Goal: Task Accomplishment & Management: Manage account settings

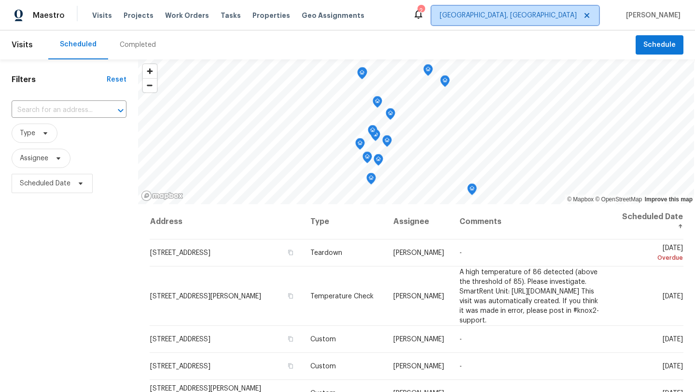
click at [577, 15] on span "Albuquerque, NM" at bounding box center [508, 16] width 137 height 10
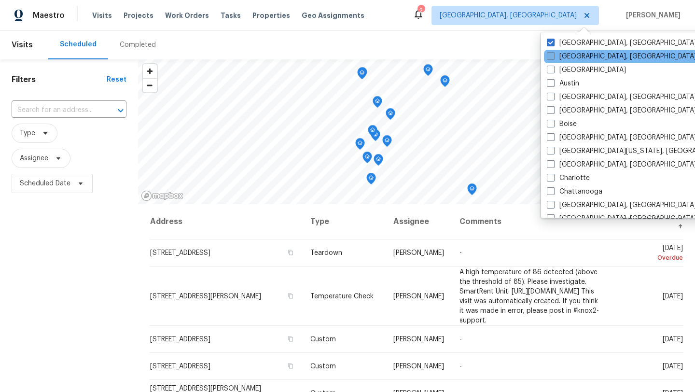
click at [553, 57] on span at bounding box center [551, 56] width 8 height 8
click at [553, 57] on input "Asheville, NC" at bounding box center [550, 55] width 6 height 6
checkbox input "true"
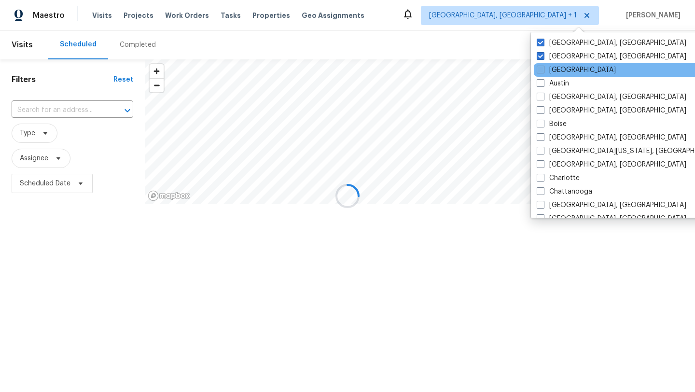
click at [544, 72] on span at bounding box center [541, 70] width 8 height 8
click at [543, 71] on input "Atlanta" at bounding box center [540, 68] width 6 height 6
checkbox input "true"
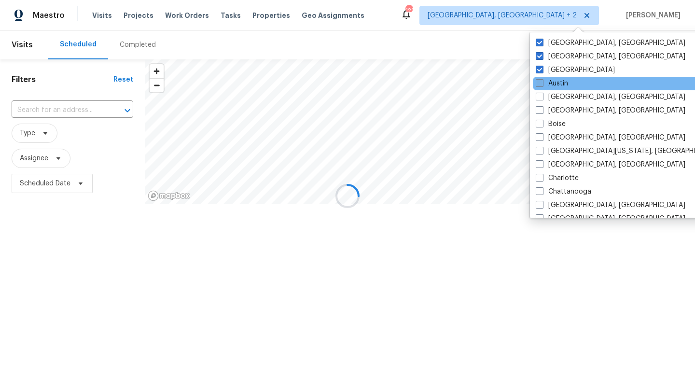
click at [544, 84] on label "Austin" at bounding box center [552, 84] width 32 height 10
click at [542, 84] on input "Austin" at bounding box center [539, 82] width 6 height 6
checkbox input "true"
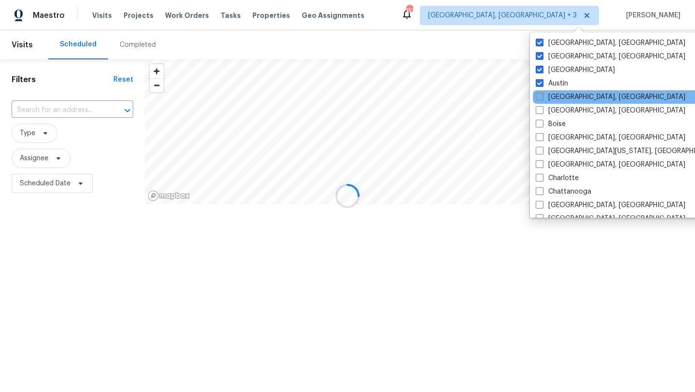
click at [544, 95] on label "Baltimore, MD" at bounding box center [611, 97] width 150 height 10
click at [542, 95] on input "Baltimore, MD" at bounding box center [539, 95] width 6 height 6
checkbox input "true"
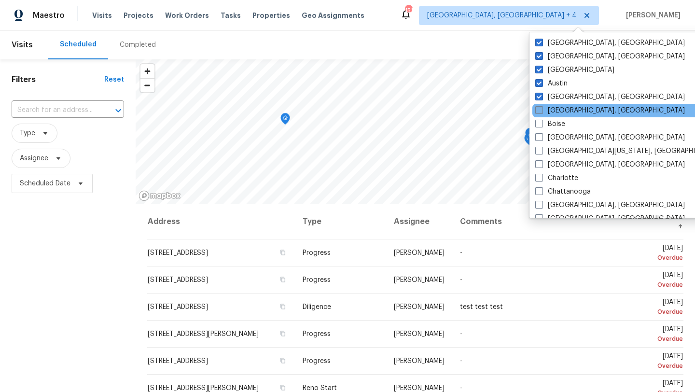
click at [542, 109] on span at bounding box center [539, 110] width 8 height 8
click at [542, 109] on input "Birmingham, AL" at bounding box center [538, 109] width 6 height 6
checkbox input "true"
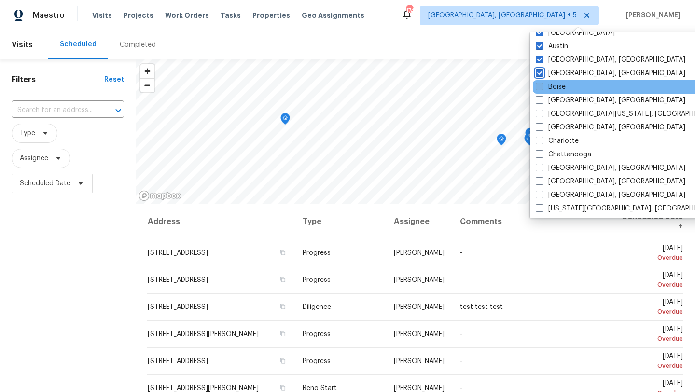
scroll to position [39, 0]
click at [539, 85] on span at bounding box center [540, 85] width 8 height 8
click at [539, 85] on input "Boise" at bounding box center [539, 84] width 6 height 6
checkbox input "true"
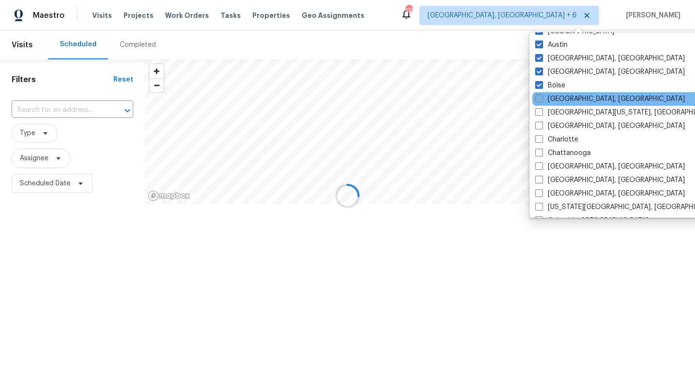
click at [539, 94] on label "Boston, MA" at bounding box center [610, 99] width 150 height 10
click at [539, 94] on input "Boston, MA" at bounding box center [538, 97] width 6 height 6
checkbox input "true"
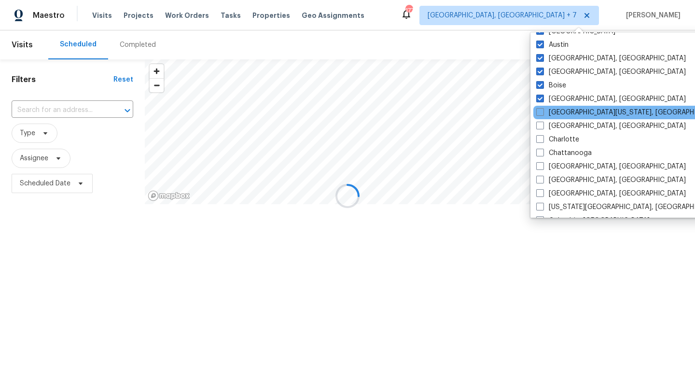
click at [540, 107] on div "Central California, CA" at bounding box center [630, 113] width 195 height 14
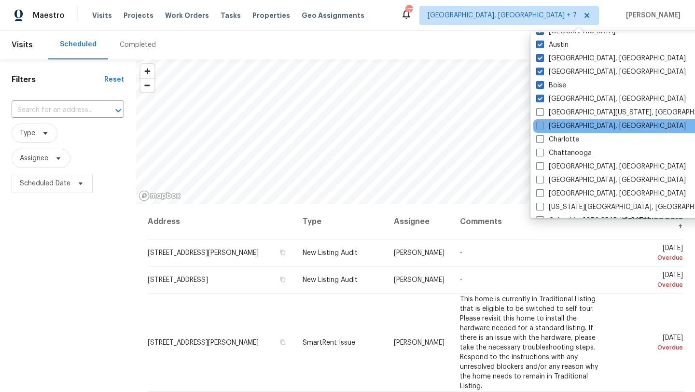
click at [540, 128] on span at bounding box center [540, 126] width 8 height 8
click at [540, 127] on input "Charleston, SC" at bounding box center [539, 124] width 6 height 6
checkbox input "true"
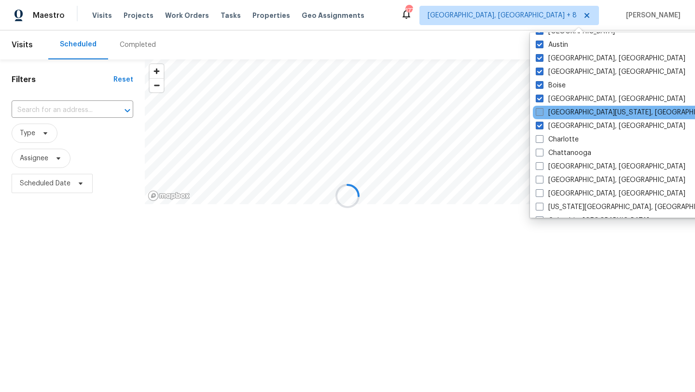
click at [540, 115] on span at bounding box center [540, 112] width 8 height 8
click at [540, 114] on input "Central California, CA" at bounding box center [539, 111] width 6 height 6
checkbox input "true"
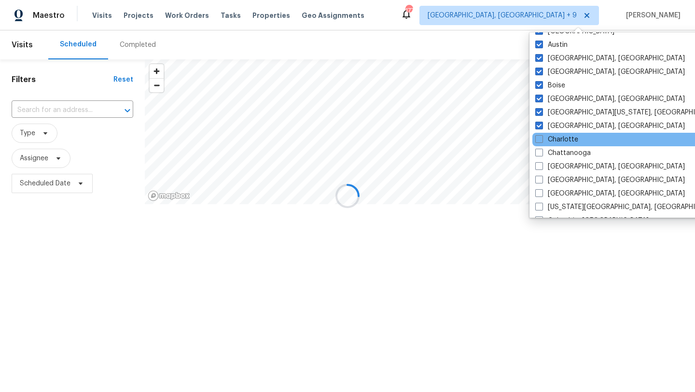
click at [540, 134] on div "Charlotte" at bounding box center [629, 140] width 195 height 14
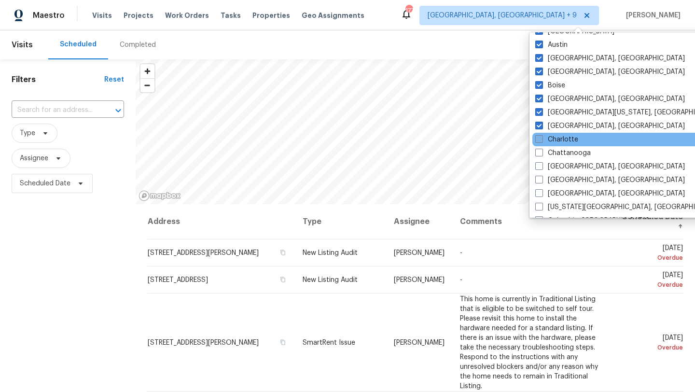
click at [540, 139] on span at bounding box center [539, 139] width 8 height 8
click at [540, 139] on input "Charlotte" at bounding box center [538, 138] width 6 height 6
checkbox input "true"
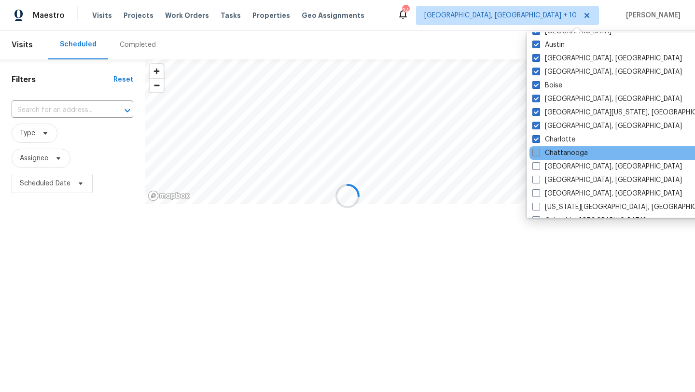
click at [541, 150] on label "Chattanooga" at bounding box center [560, 153] width 56 height 10
click at [539, 150] on input "Chattanooga" at bounding box center [535, 151] width 6 height 6
checkbox input "true"
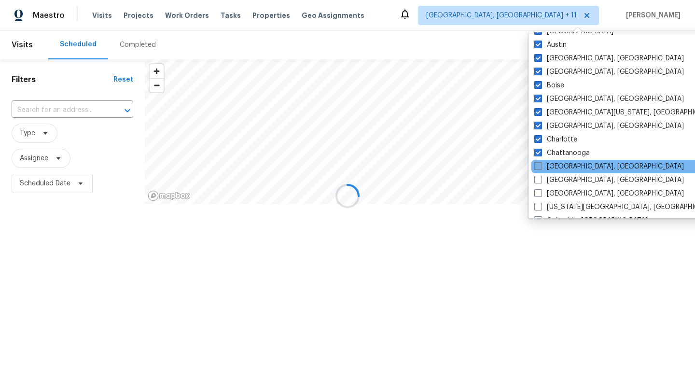
click at [541, 165] on span at bounding box center [538, 166] width 8 height 8
click at [541, 165] on input "Chicago, IL" at bounding box center [537, 165] width 6 height 6
checkbox input "true"
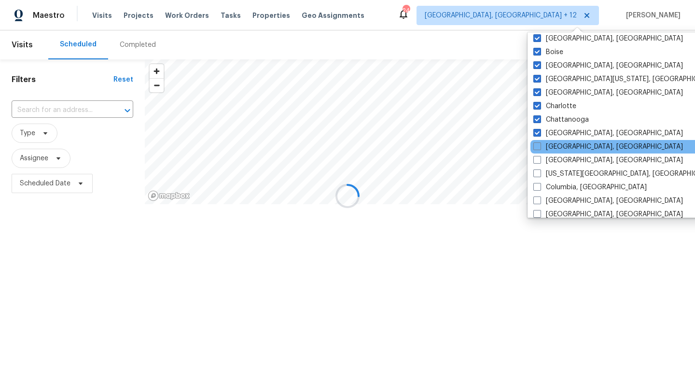
click at [539, 152] on div "Cincinnati, OH" at bounding box center [627, 147] width 195 height 14
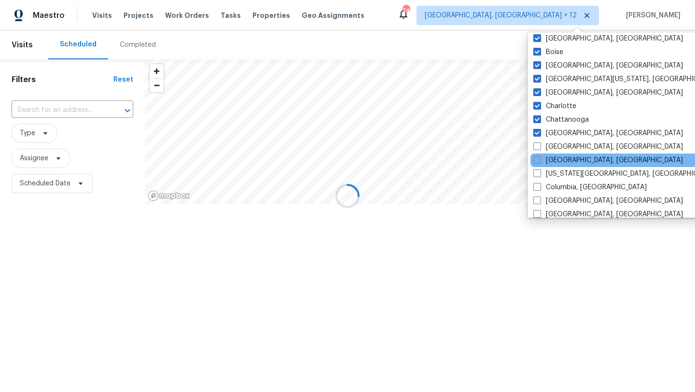
click at [539, 159] on span at bounding box center [537, 160] width 8 height 8
click at [539, 159] on input "Cleveland, OH" at bounding box center [536, 158] width 6 height 6
checkbox input "true"
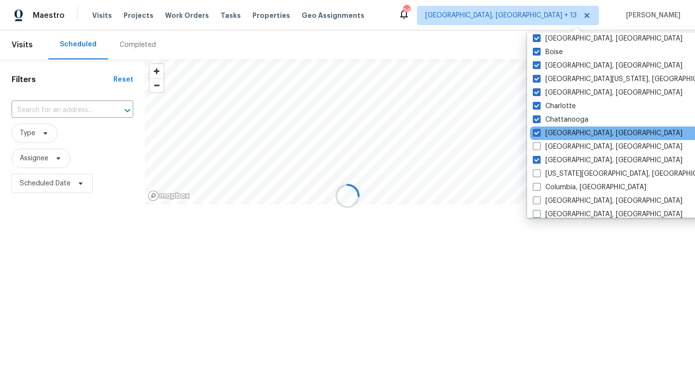
click at [537, 139] on div "Chicago, IL" at bounding box center [627, 133] width 195 height 14
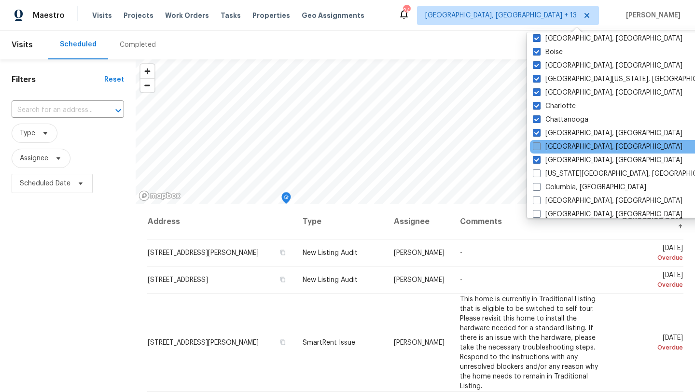
click at [537, 144] on span at bounding box center [537, 146] width 8 height 8
click at [537, 144] on input "Cincinnati, OH" at bounding box center [536, 145] width 6 height 6
checkbox input "true"
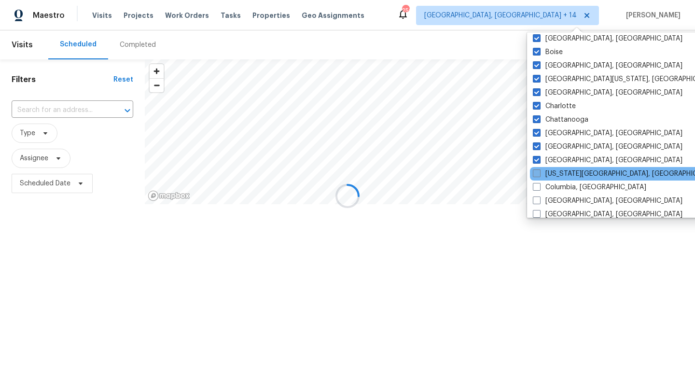
click at [540, 173] on span at bounding box center [537, 173] width 8 height 8
click at [539, 173] on input "Colorado Springs, CO" at bounding box center [536, 172] width 6 height 6
checkbox input "true"
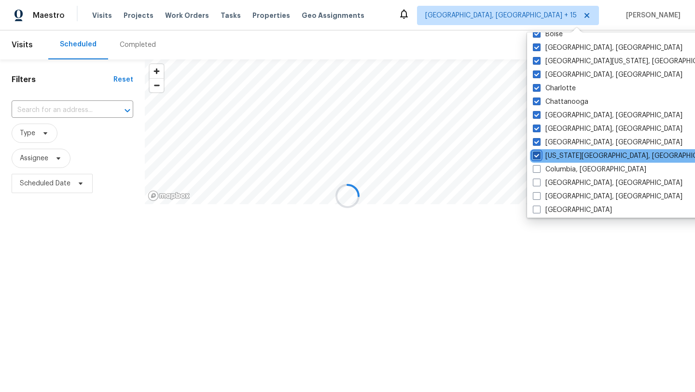
scroll to position [101, 0]
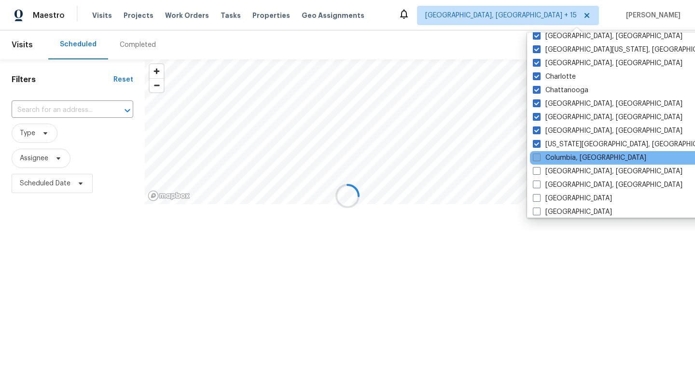
click at [539, 158] on span at bounding box center [537, 157] width 8 height 8
click at [539, 158] on input "Columbia, SC" at bounding box center [536, 156] width 6 height 6
checkbox input "true"
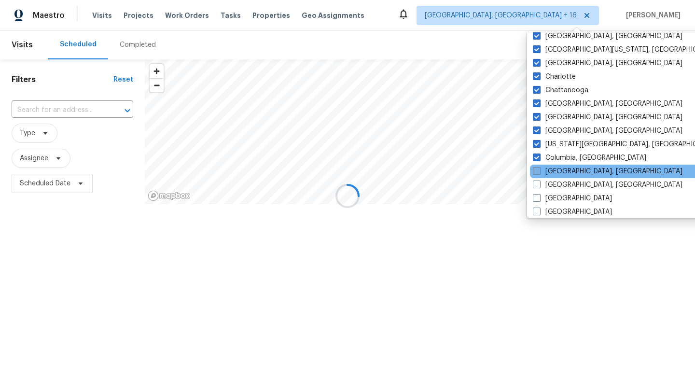
click at [539, 173] on span at bounding box center [537, 171] width 8 height 8
click at [539, 173] on input "Columbus, OH" at bounding box center [536, 170] width 6 height 6
checkbox input "true"
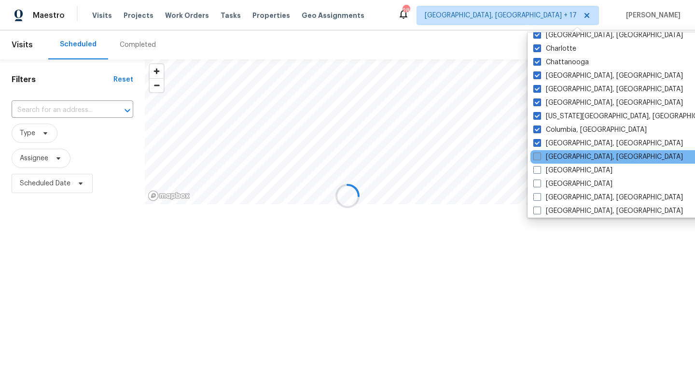
click at [536, 155] on span at bounding box center [537, 157] width 8 height 8
click at [536, 155] on input "Corpus Christi, TX" at bounding box center [536, 155] width 6 height 6
checkbox input "true"
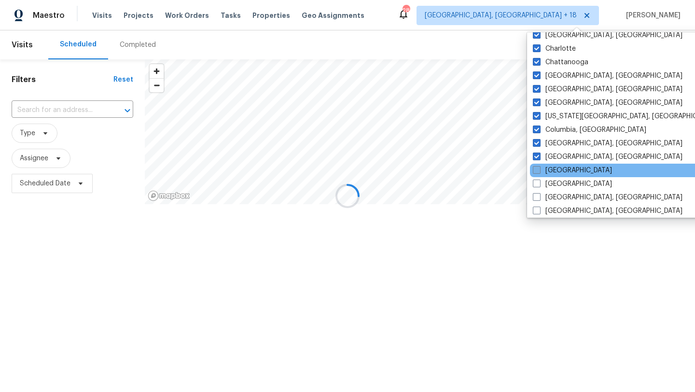
click at [536, 172] on span at bounding box center [537, 170] width 8 height 8
click at [536, 172] on input "Dallas" at bounding box center [536, 169] width 6 height 6
checkbox input "true"
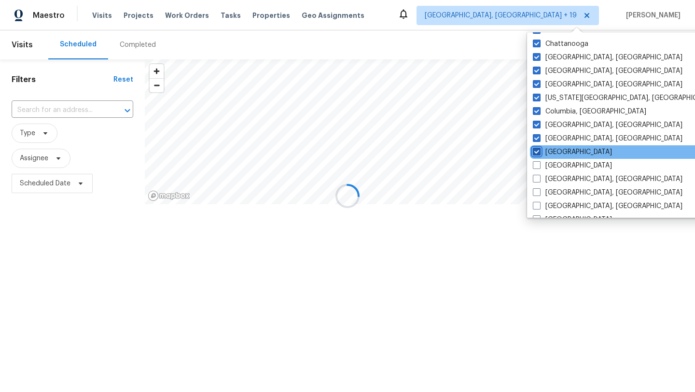
scroll to position [158, 0]
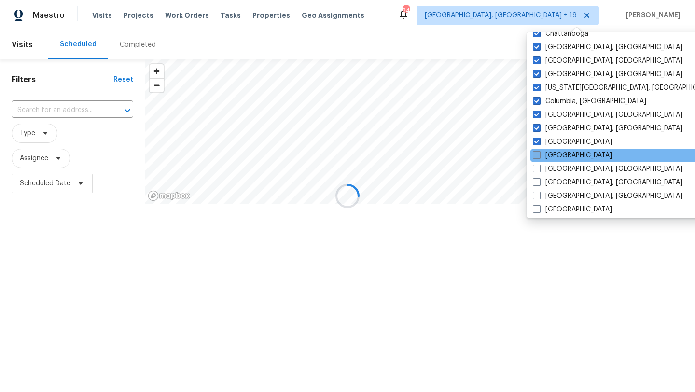
click at [538, 155] on span at bounding box center [537, 155] width 8 height 8
click at [538, 155] on input "Denver" at bounding box center [536, 154] width 6 height 6
checkbox input "true"
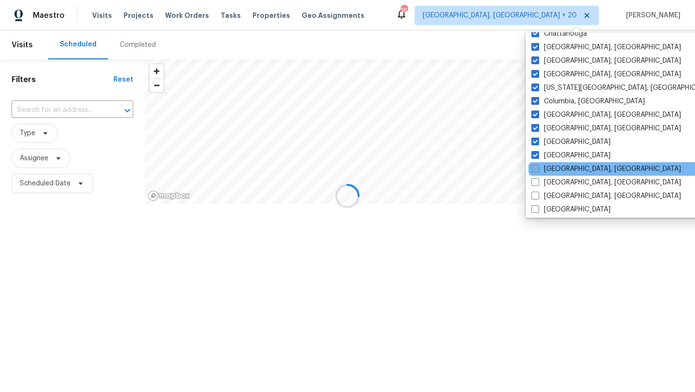
click at [538, 165] on span at bounding box center [535, 169] width 8 height 8
click at [538, 165] on input "Detroit, MI" at bounding box center [534, 167] width 6 height 6
checkbox input "true"
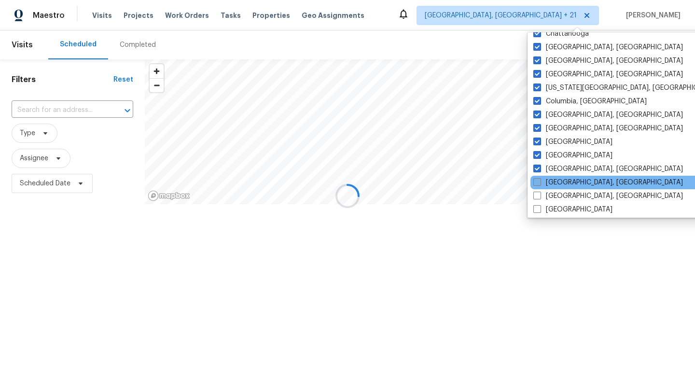
click at [542, 184] on label "Greensboro, NC" at bounding box center [608, 183] width 150 height 10
click at [540, 184] on input "Greensboro, NC" at bounding box center [536, 181] width 6 height 6
checkbox input "true"
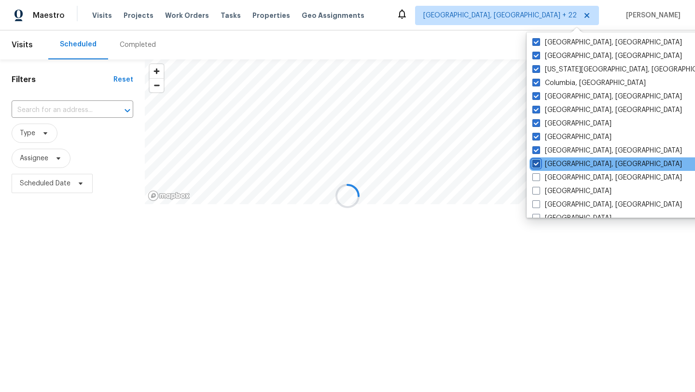
scroll to position [200, 0]
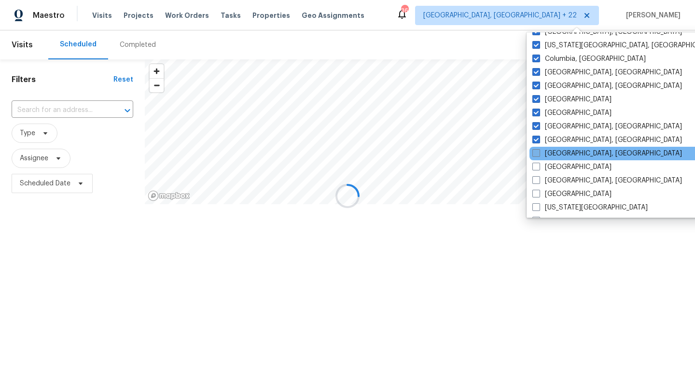
click at [538, 156] on span at bounding box center [536, 153] width 8 height 8
click at [538, 155] on input "Greenville, SC" at bounding box center [535, 152] width 6 height 6
checkbox input "true"
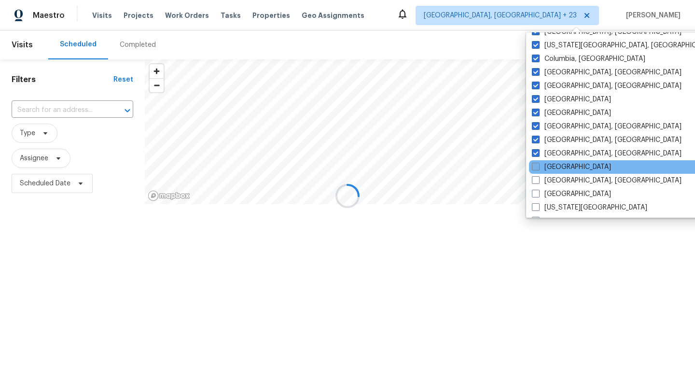
click at [538, 170] on label "Houston" at bounding box center [571, 167] width 79 height 10
click at [538, 168] on input "Houston" at bounding box center [535, 165] width 6 height 6
checkbox input "true"
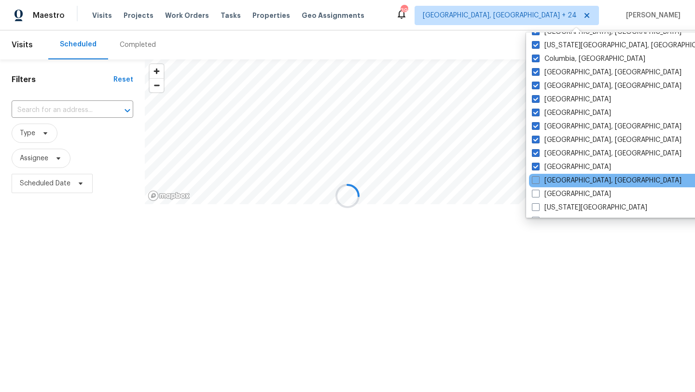
click at [540, 186] on div "Indianapolis, IN" at bounding box center [626, 181] width 195 height 14
click at [537, 181] on span at bounding box center [536, 180] width 8 height 8
click at [537, 181] on input "Indianapolis, IN" at bounding box center [535, 179] width 6 height 6
checkbox input "true"
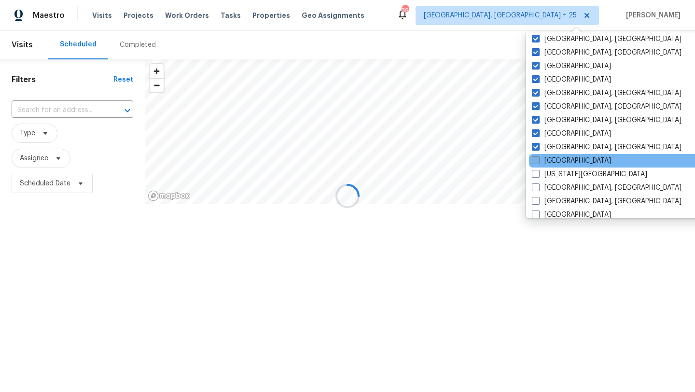
click at [535, 158] on span at bounding box center [536, 160] width 8 height 8
click at [535, 158] on input "Jacksonville" at bounding box center [535, 159] width 6 height 6
checkbox input "true"
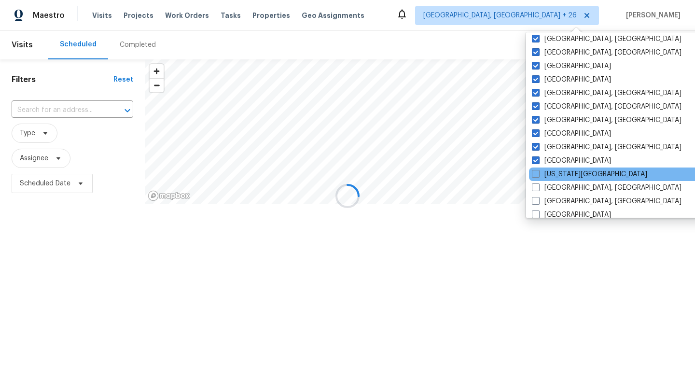
click at [535, 167] on div "Kansas City" at bounding box center [626, 174] width 195 height 14
click at [536, 174] on span at bounding box center [536, 174] width 8 height 8
click at [536, 174] on input "Kansas City" at bounding box center [535, 172] width 6 height 6
checkbox input "true"
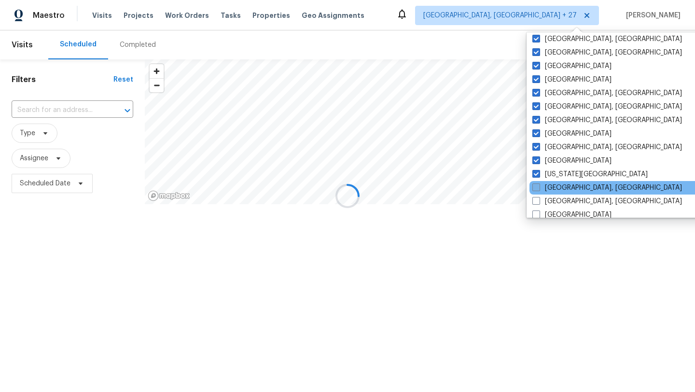
click at [536, 185] on span at bounding box center [536, 187] width 8 height 8
click at [536, 185] on input "Killeen, TX" at bounding box center [535, 186] width 6 height 6
checkbox input "true"
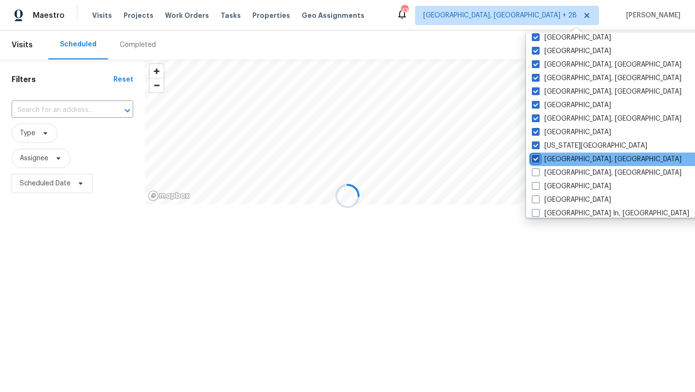
scroll to position [269, 0]
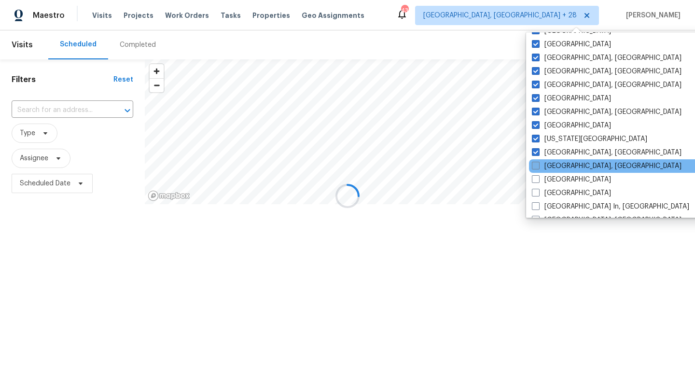
click at [536, 170] on label "Knoxville, TN" at bounding box center [607, 166] width 150 height 10
click at [536, 167] on input "Knoxville, TN" at bounding box center [535, 164] width 6 height 6
checkbox input "true"
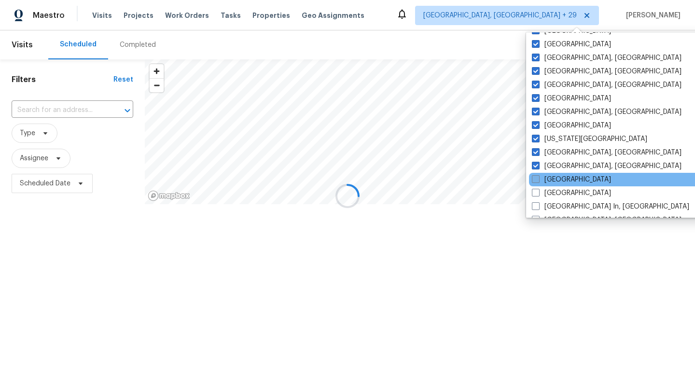
click at [536, 177] on span at bounding box center [536, 179] width 8 height 8
click at [536, 177] on input "Las Vegas" at bounding box center [535, 178] width 6 height 6
checkbox input "true"
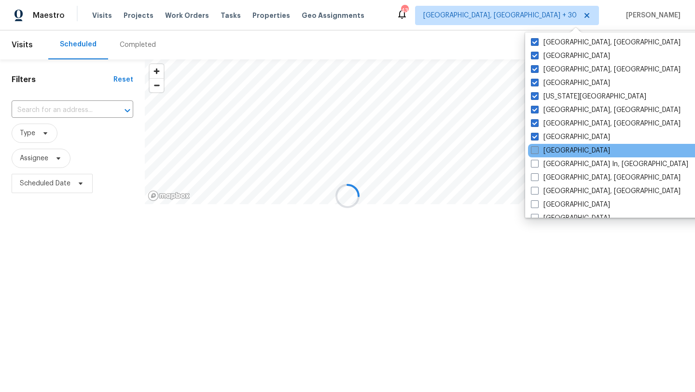
click at [536, 148] on span at bounding box center [535, 150] width 8 height 8
click at [536, 148] on input "Los Angeles" at bounding box center [534, 149] width 6 height 6
checkbox input "true"
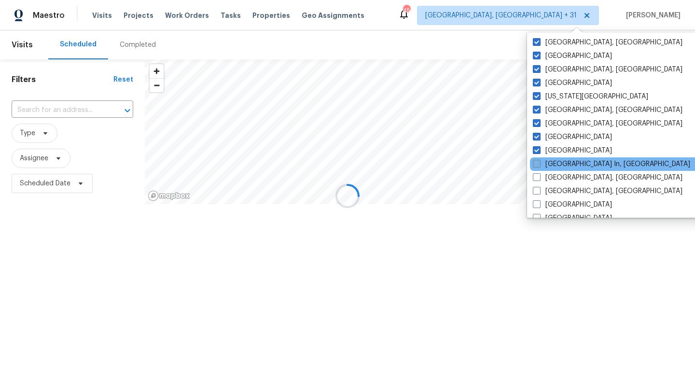
click at [537, 162] on span at bounding box center [537, 164] width 8 height 8
click at [537, 162] on input "Louisville In, KY" at bounding box center [536, 162] width 6 height 6
checkbox input "true"
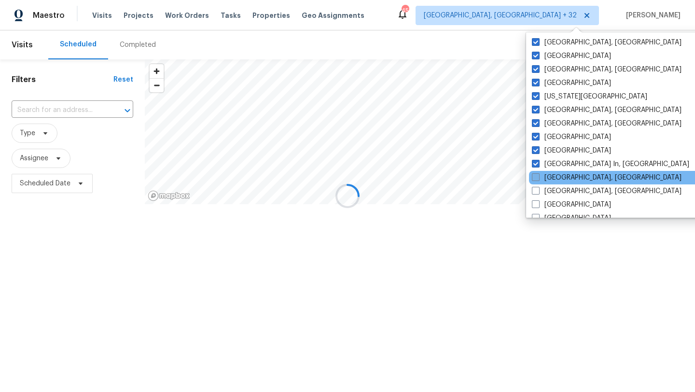
click at [537, 173] on label "Memphis, TN" at bounding box center [607, 178] width 150 height 10
click at [537, 173] on input "Memphis, TN" at bounding box center [535, 176] width 6 height 6
checkbox input "true"
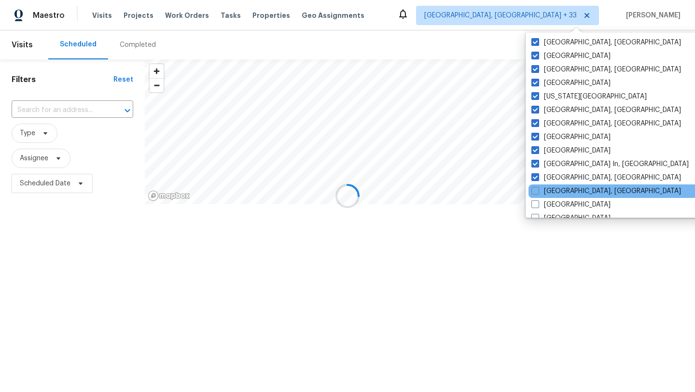
click at [538, 196] on div "Miami, FL" at bounding box center [626, 191] width 195 height 14
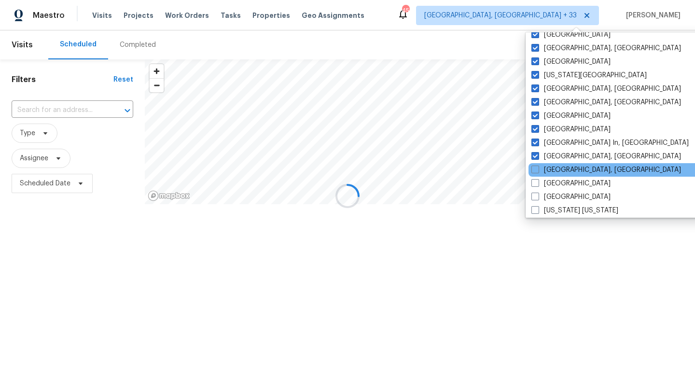
scroll to position [348, 0]
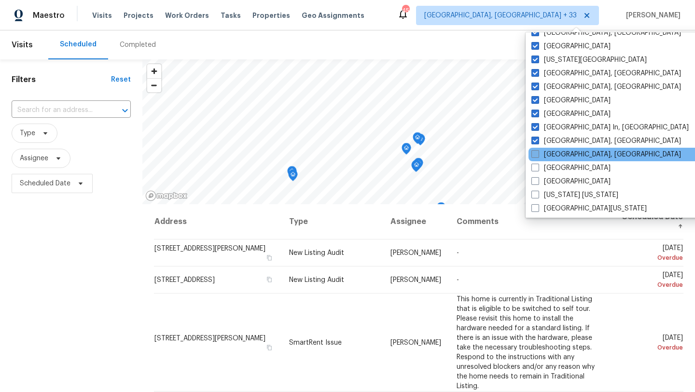
click at [537, 155] on span at bounding box center [535, 154] width 8 height 8
click at [537, 155] on input "Miami, FL" at bounding box center [534, 153] width 6 height 6
checkbox input "true"
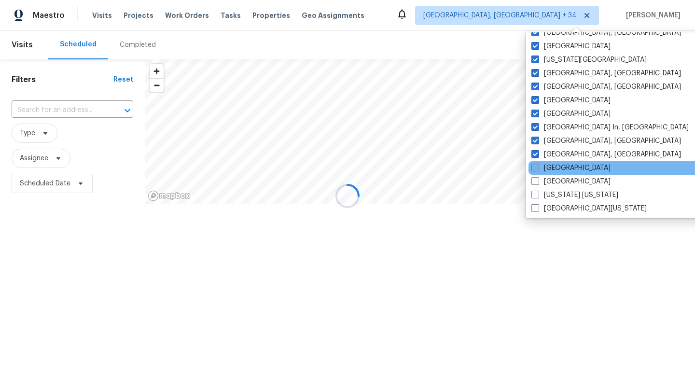
click at [537, 168] on span at bounding box center [535, 168] width 8 height 8
click at [537, 168] on input "Minneapolis" at bounding box center [534, 166] width 6 height 6
checkbox input "true"
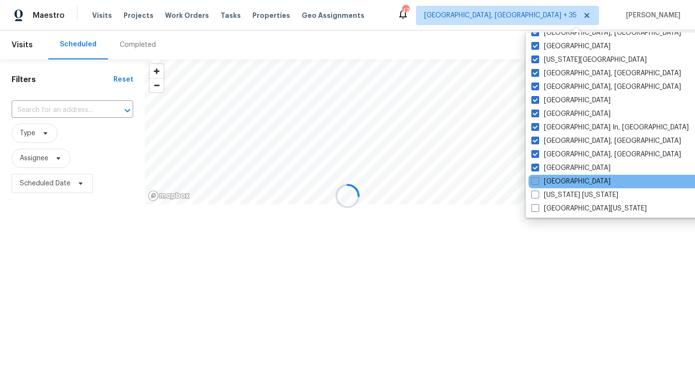
click at [537, 182] on span at bounding box center [535, 181] width 8 height 8
click at [537, 182] on input "Nashville" at bounding box center [534, 180] width 6 height 6
checkbox input "true"
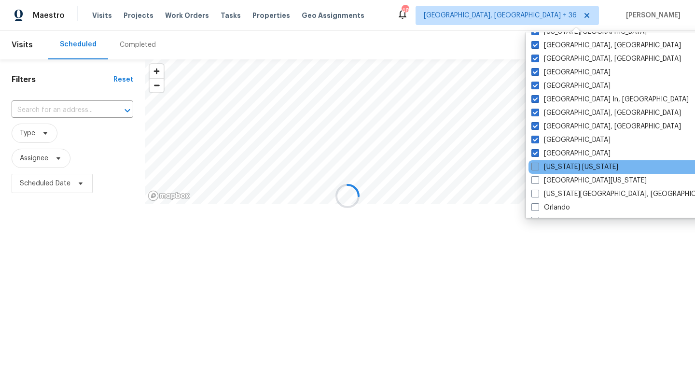
click at [535, 167] on span at bounding box center [535, 167] width 8 height 8
click at [535, 167] on input "New York New Jersey" at bounding box center [534, 165] width 6 height 6
checkbox input "true"
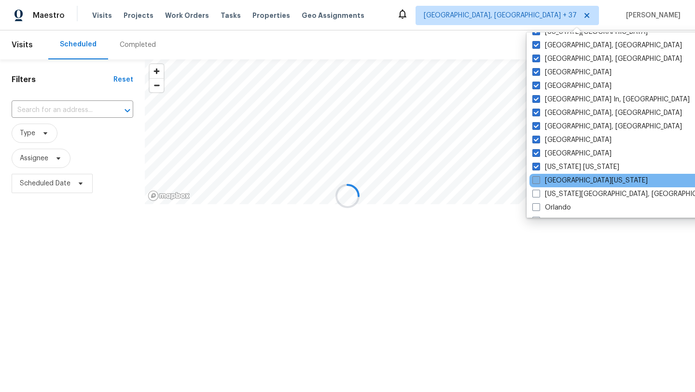
click at [535, 184] on label "Northern Colorado" at bounding box center [589, 181] width 115 height 10
click at [535, 182] on input "Northern Colorado" at bounding box center [535, 179] width 6 height 6
checkbox input "true"
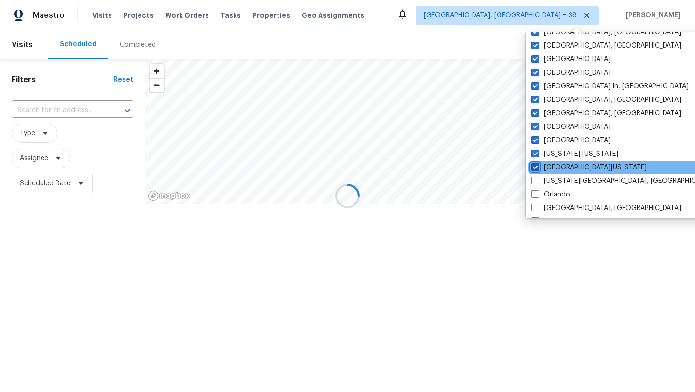
scroll to position [404, 0]
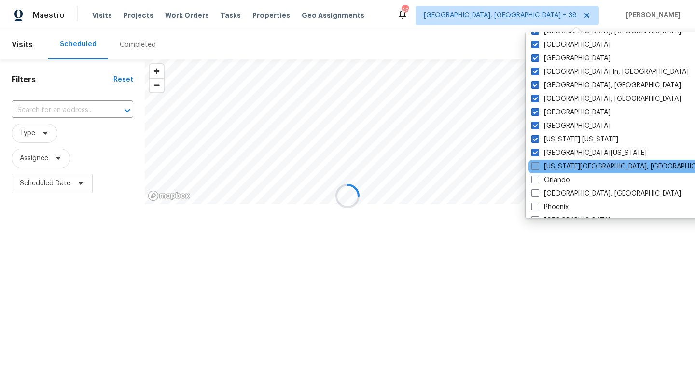
click at [537, 169] on span at bounding box center [535, 166] width 8 height 8
click at [537, 168] on input "Oklahoma City, OK" at bounding box center [534, 165] width 6 height 6
checkbox input "true"
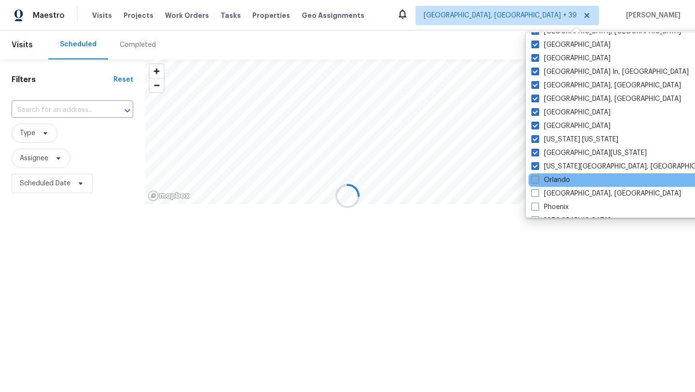
click at [537, 179] on span at bounding box center [535, 180] width 8 height 8
click at [537, 179] on input "Orlando" at bounding box center [534, 178] width 6 height 6
checkbox input "true"
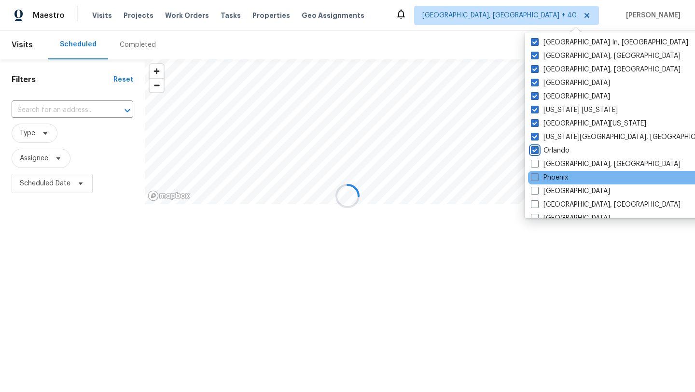
scroll to position [435, 0]
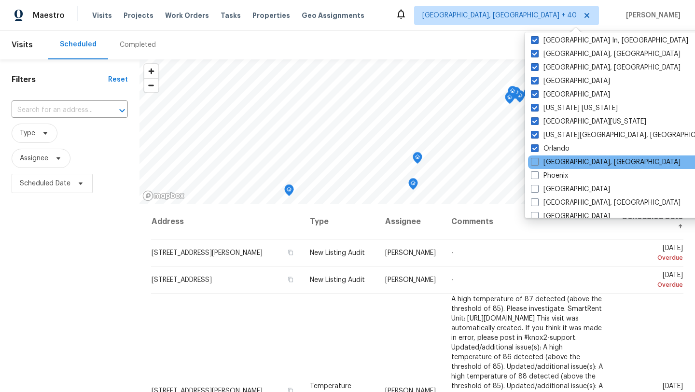
click at [538, 156] on div "Philadelphia, PA" at bounding box center [625, 162] width 195 height 14
click at [538, 158] on span at bounding box center [535, 162] width 8 height 8
click at [537, 158] on input "Philadelphia, PA" at bounding box center [534, 160] width 6 height 6
checkbox input "true"
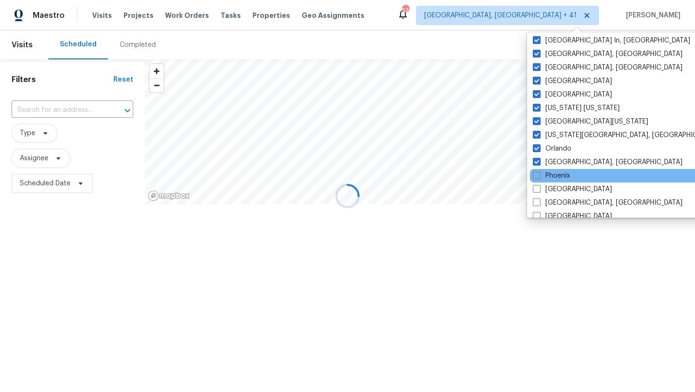
click at [538, 176] on span at bounding box center [537, 175] width 8 height 8
click at [538, 176] on input "Phoenix" at bounding box center [536, 174] width 6 height 6
checkbox input "true"
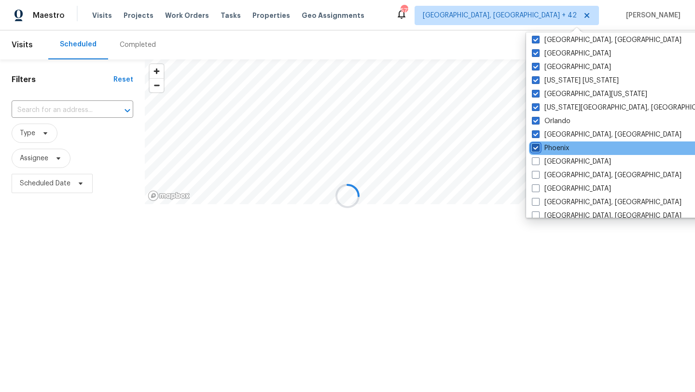
scroll to position [471, 0]
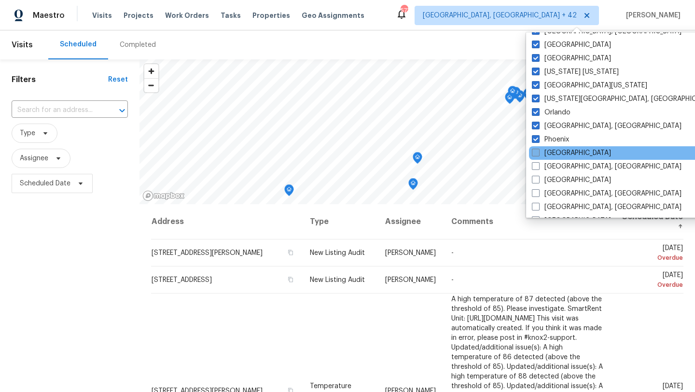
click at [536, 154] on span at bounding box center [536, 153] width 8 height 8
click at [536, 154] on input "Portland" at bounding box center [535, 151] width 6 height 6
checkbox input "true"
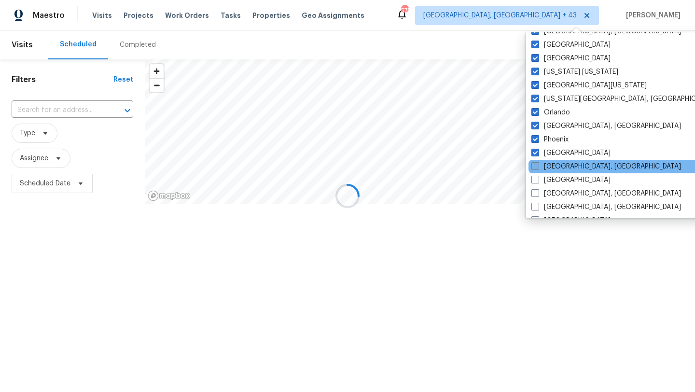
click at [536, 167] on span at bounding box center [535, 166] width 8 height 8
click at [536, 167] on input "Prescott, AZ" at bounding box center [534, 165] width 6 height 6
checkbox input "true"
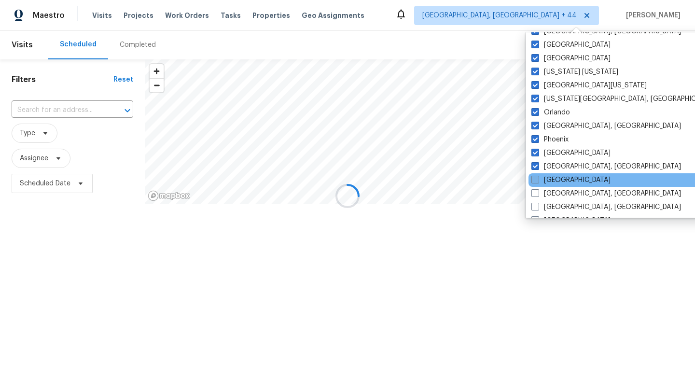
click at [536, 177] on span at bounding box center [535, 180] width 8 height 8
click at [536, 177] on input "Raleigh" at bounding box center [534, 178] width 6 height 6
checkbox input "true"
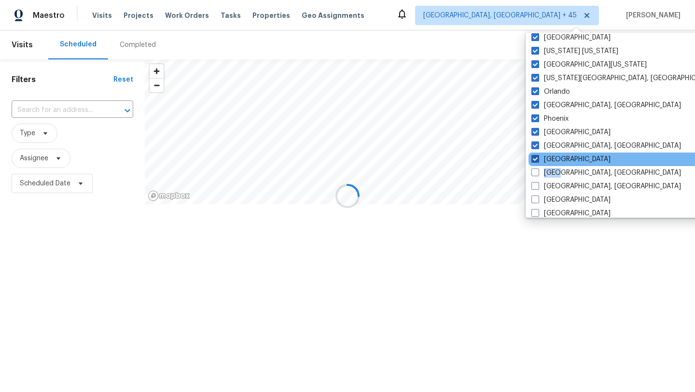
click at [536, 177] on label "Reno, NV" at bounding box center [606, 173] width 150 height 10
click at [536, 174] on input "Reno, NV" at bounding box center [534, 171] width 6 height 6
checkbox input "true"
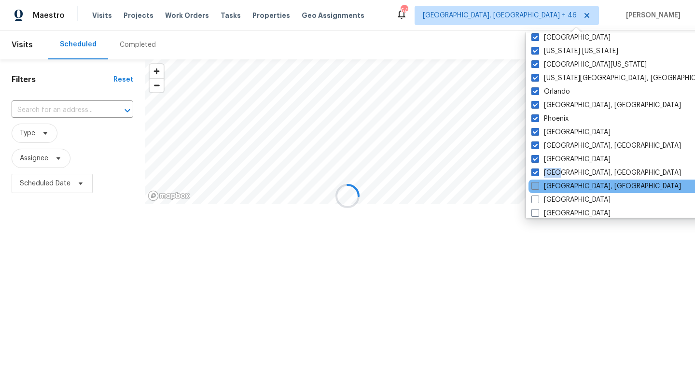
click at [537, 188] on span at bounding box center [535, 186] width 8 height 8
click at [537, 188] on input "Richmond, VA" at bounding box center [534, 184] width 6 height 6
checkbox input "true"
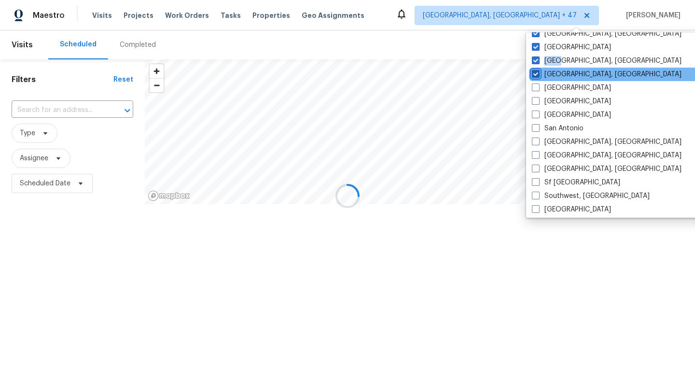
scroll to position [607, 0]
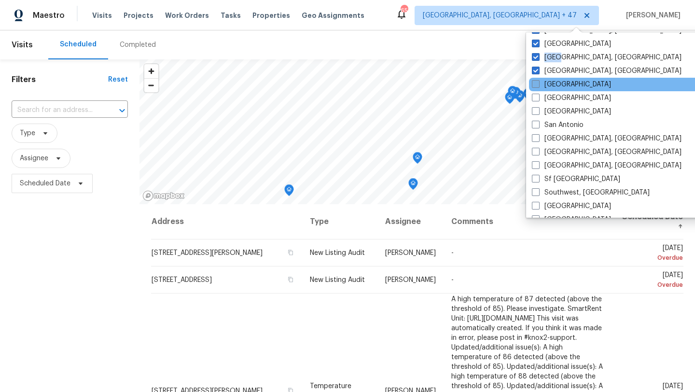
click at [536, 84] on span at bounding box center [536, 84] width 8 height 8
click at [536, 84] on input "Riverside" at bounding box center [535, 83] width 6 height 6
checkbox input "true"
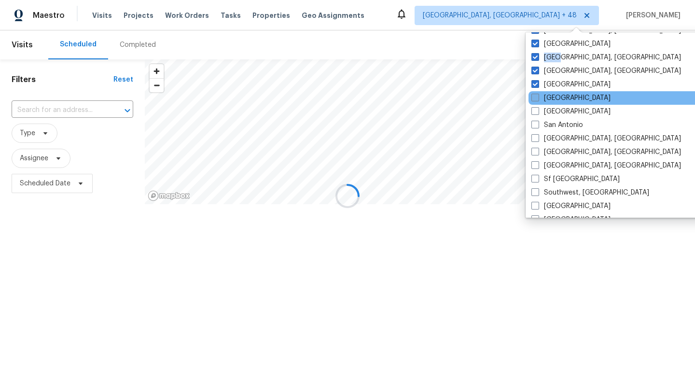
click at [536, 95] on span at bounding box center [535, 98] width 8 height 8
click at [536, 95] on input "Sacramento" at bounding box center [534, 96] width 6 height 6
checkbox input "true"
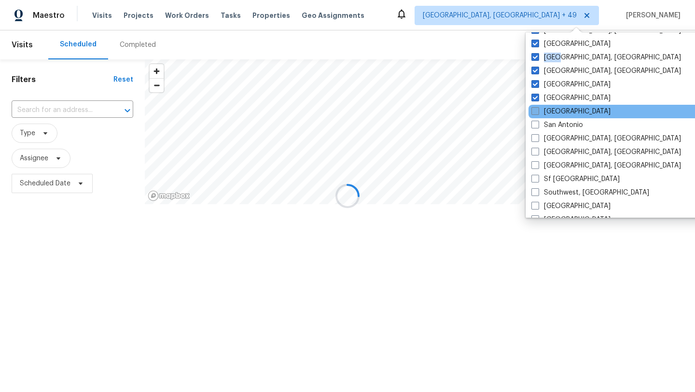
click at [536, 109] on span at bounding box center [535, 111] width 8 height 8
click at [536, 109] on input "Salt Lake City" at bounding box center [534, 110] width 6 height 6
checkbox input "true"
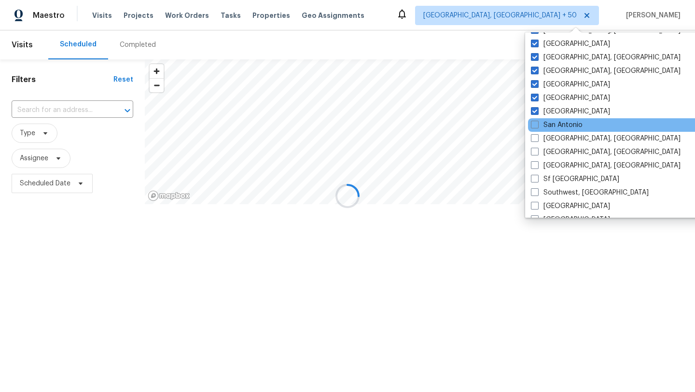
click at [536, 118] on div "San Antonio" at bounding box center [625, 125] width 195 height 14
click at [534, 125] on span at bounding box center [535, 125] width 8 height 8
click at [534, 125] on input "San Antonio" at bounding box center [534, 123] width 6 height 6
checkbox input "true"
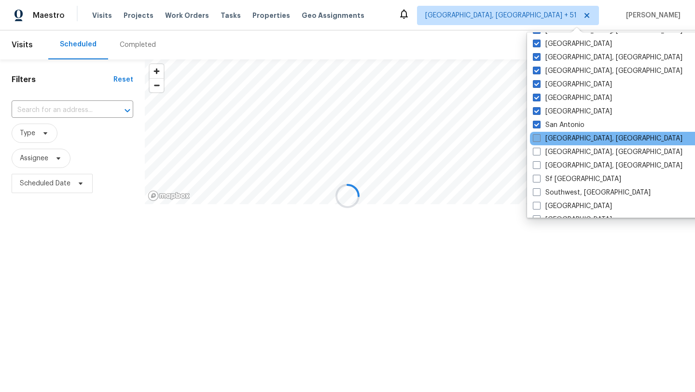
click at [535, 138] on span at bounding box center [537, 138] width 8 height 8
click at [535, 138] on input "San Diego, CA" at bounding box center [536, 137] width 6 height 6
checkbox input "true"
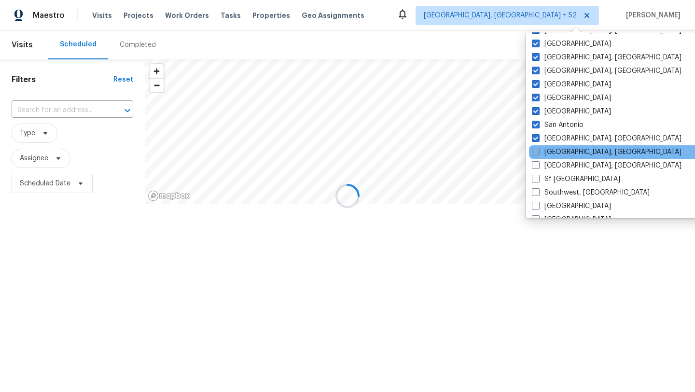
click at [535, 147] on label "Savannah, GA" at bounding box center [607, 152] width 150 height 10
click at [535, 147] on input "Savannah, GA" at bounding box center [535, 150] width 6 height 6
checkbox input "true"
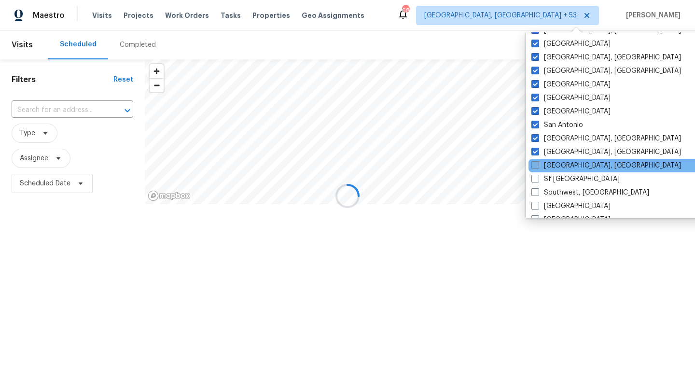
click at [537, 163] on span at bounding box center [535, 165] width 8 height 8
click at [537, 163] on input "Seattle, WA" at bounding box center [534, 164] width 6 height 6
checkbox input "true"
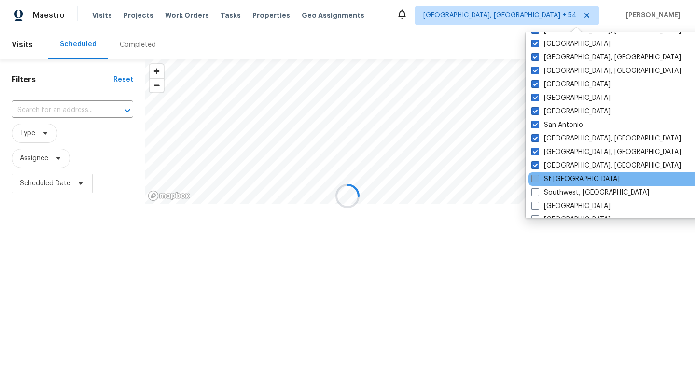
click at [537, 174] on label "Sf Bay Area" at bounding box center [575, 179] width 88 height 10
click at [537, 174] on input "Sf Bay Area" at bounding box center [534, 177] width 6 height 6
checkbox input "true"
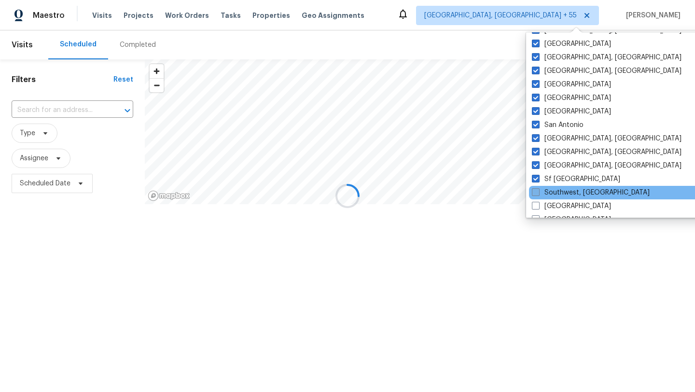
click at [537, 195] on span at bounding box center [536, 192] width 8 height 8
click at [537, 194] on input "Southwest, FL" at bounding box center [535, 191] width 6 height 6
checkbox input "true"
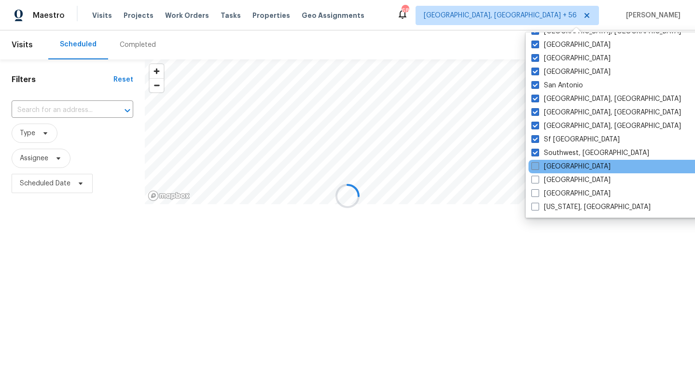
click at [537, 164] on span at bounding box center [535, 166] width 8 height 8
click at [537, 164] on input "St Louis" at bounding box center [534, 165] width 6 height 6
checkbox input "true"
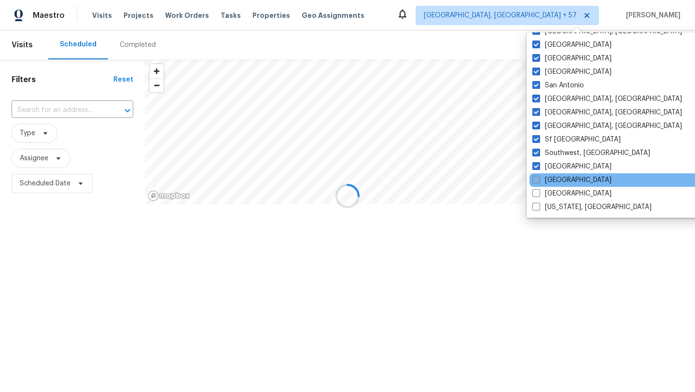
click at [537, 181] on span at bounding box center [536, 180] width 8 height 8
click at [537, 181] on input "Tampa" at bounding box center [535, 178] width 6 height 6
checkbox input "true"
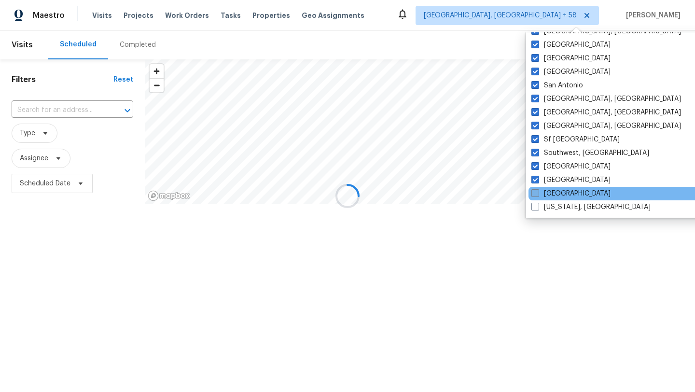
click at [537, 195] on span at bounding box center [535, 193] width 8 height 8
click at [537, 195] on input "Tucson" at bounding box center [534, 192] width 6 height 6
checkbox input "true"
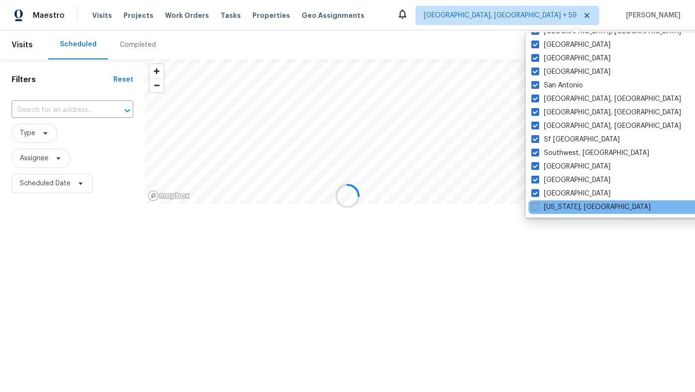
click at [538, 208] on span at bounding box center [535, 207] width 8 height 8
click at [538, 208] on input "Washington, DC" at bounding box center [534, 205] width 6 height 6
checkbox input "true"
click at [530, 253] on div at bounding box center [347, 196] width 695 height 392
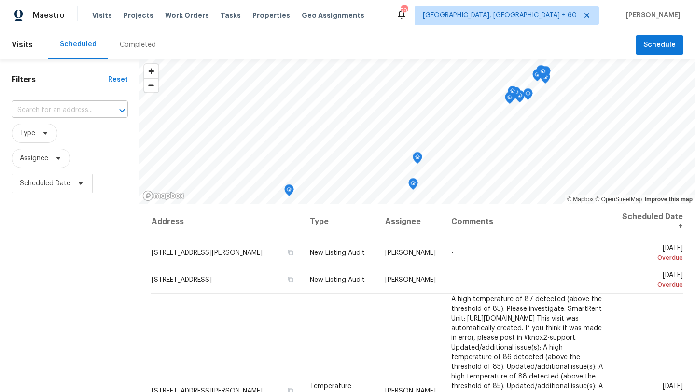
click at [84, 108] on input "text" at bounding box center [56, 110] width 89 height 15
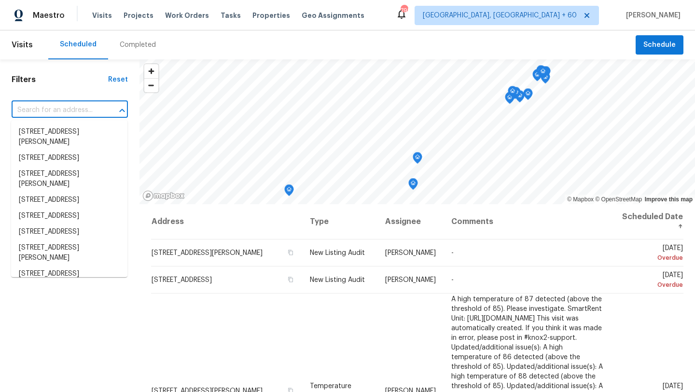
paste input "6585 Crews Vue Loop, Lakeland, FL 33813"
type input "6585 Crews Vue Loop, Lakeland, FL 33813"
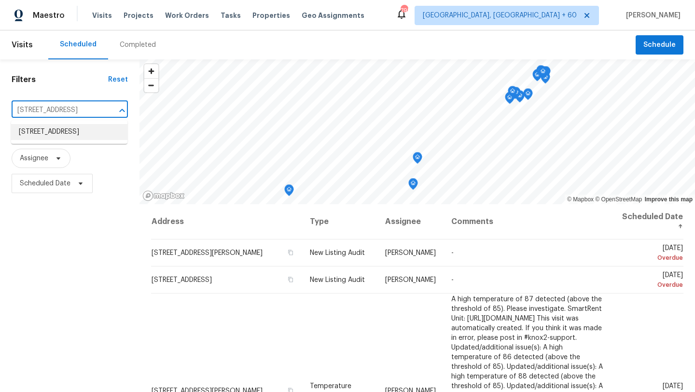
click at [82, 128] on li "6585 Crews Vue Loop, Lakeland, FL 33813" at bounding box center [69, 132] width 116 height 16
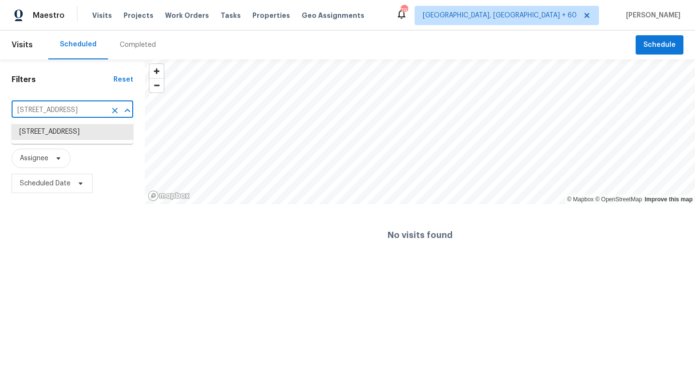
click at [102, 108] on input "6585 Crews Vue Loop, Lakeland, FL 33813" at bounding box center [59, 110] width 95 height 15
click at [97, 128] on li "6585 Crews Vue Loop, Lakeland, FL 33813" at bounding box center [73, 132] width 122 height 16
click at [123, 112] on icon "Open" at bounding box center [128, 111] width 12 height 12
click at [103, 128] on li "6585 Crews Vue Loop, Lakeland, FL 33813" at bounding box center [73, 132] width 122 height 16
click at [98, 112] on input "6585 Crews Vue Loop, Lakeland, FL 33813" at bounding box center [59, 110] width 95 height 15
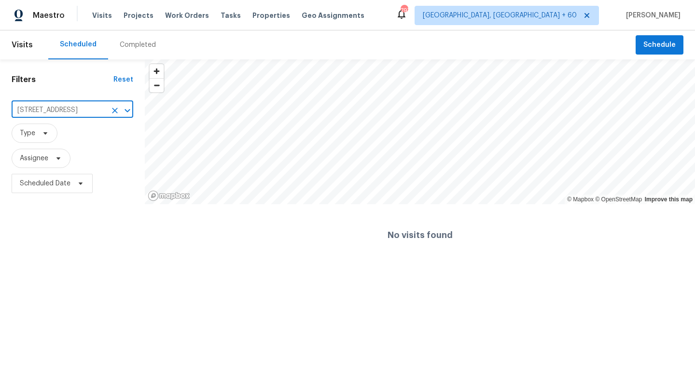
scroll to position [0, 44]
drag, startPoint x: 88, startPoint y: 110, endPoint x: 131, endPoint y: 110, distance: 43.0
click at [131, 110] on div "6585 Crews Vue Loop, Lakeland, FL 33813 ​" at bounding box center [73, 110] width 122 height 15
type input "6585 Crews Vue Loop"
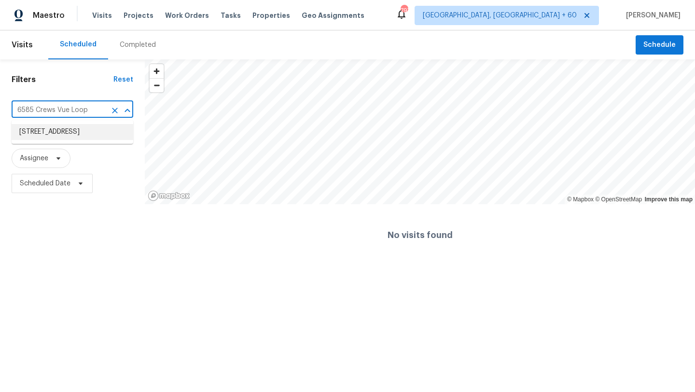
click at [77, 131] on li "6585 Crews Vue Loop, Lakeland, FL 33813" at bounding box center [73, 132] width 122 height 16
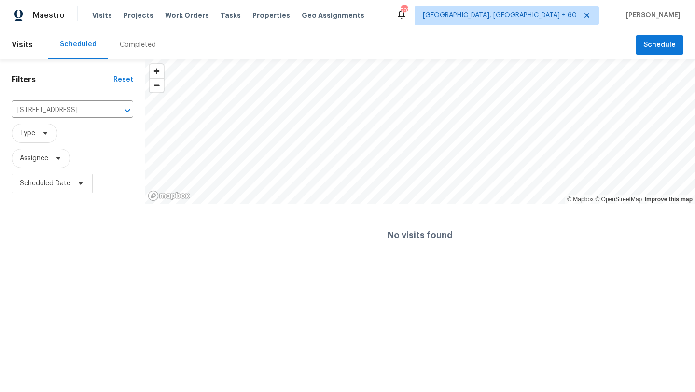
click at [132, 46] on div "Completed" at bounding box center [138, 45] width 36 height 10
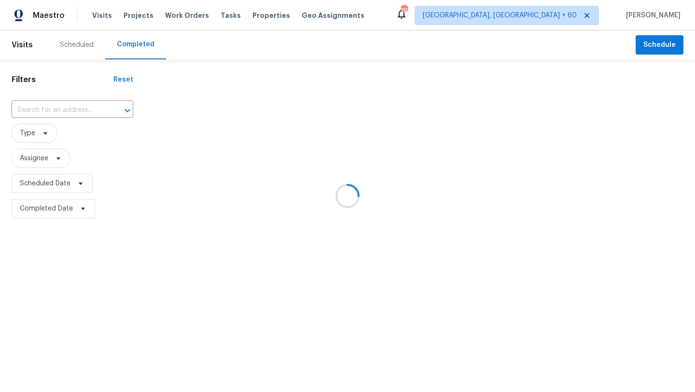
click at [53, 113] on div at bounding box center [347, 196] width 695 height 392
click at [51, 108] on div at bounding box center [347, 196] width 695 height 392
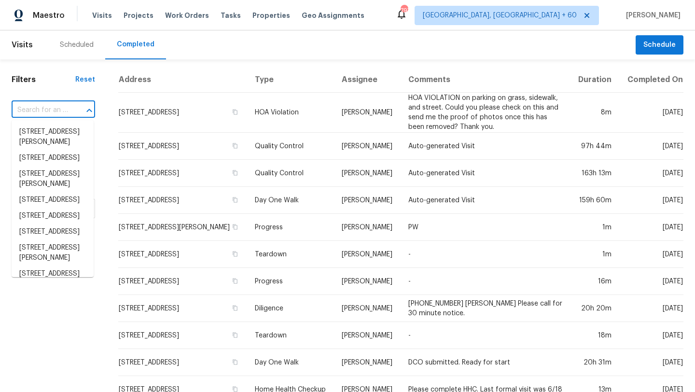
click at [55, 108] on input "text" at bounding box center [40, 110] width 56 height 15
paste input "6585 Crews Vue Loop, Lakeland, FL 33813"
type input "6585 Crews Vue Loop, Lakeland, FL 33813"
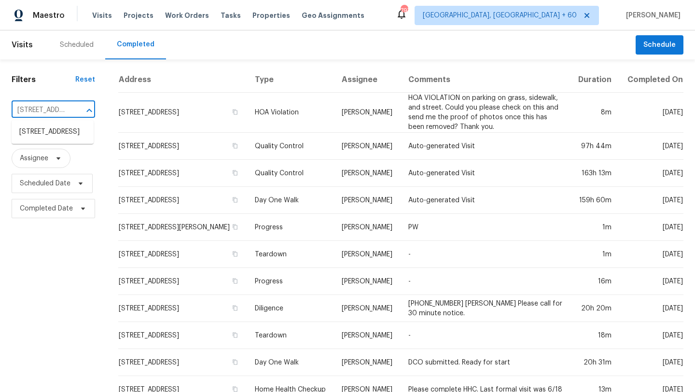
scroll to position [0, 83]
click at [56, 129] on li "6585 Crews Vue Loop, Lakeland, FL 33813" at bounding box center [53, 132] width 82 height 16
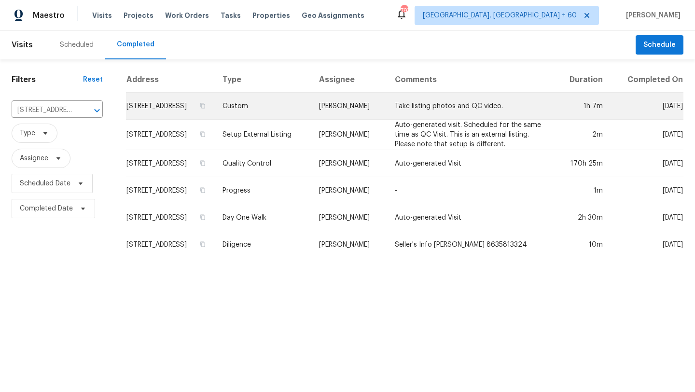
click at [214, 109] on td "6585 Crews Vue Loop, Lakeland, FL 33813" at bounding box center [170, 106] width 88 height 27
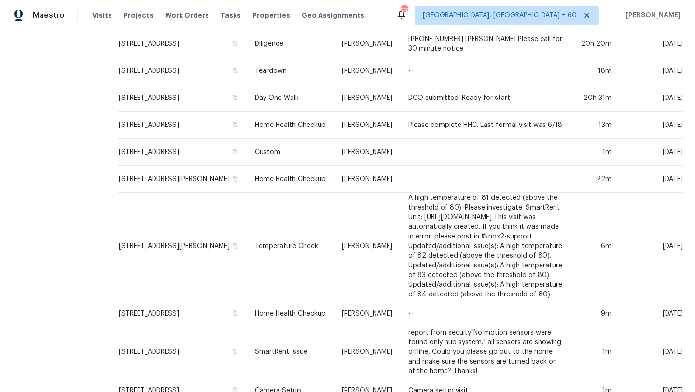
scroll to position [364, 0]
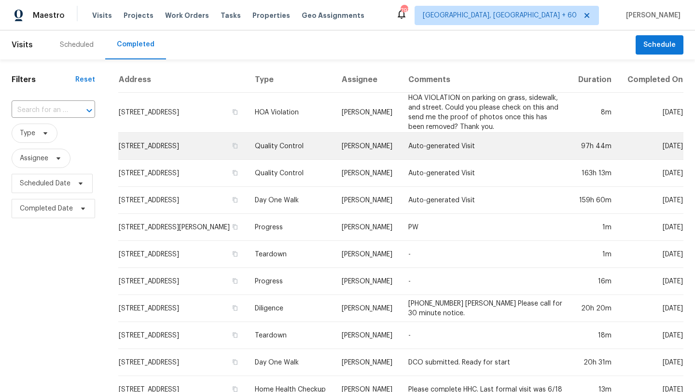
click at [414, 149] on td "Auto-generated Visit" at bounding box center [485, 146] width 169 height 27
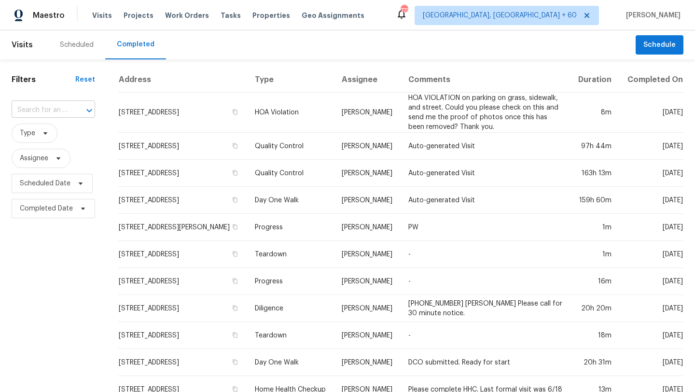
click at [56, 107] on input "text" at bounding box center [40, 110] width 56 height 15
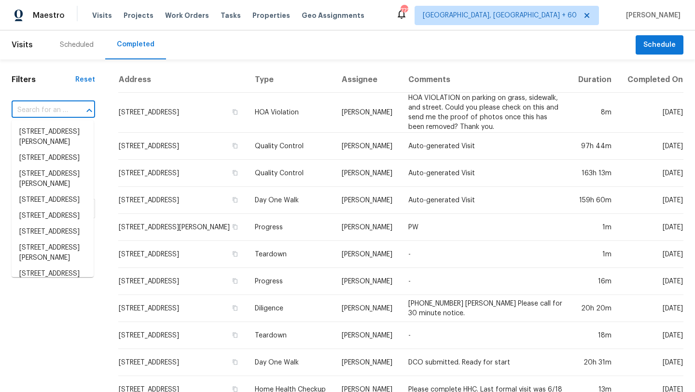
paste input "4408 Canterbury St, Mount Olive, AL 35117 (Birmingham, AL)"
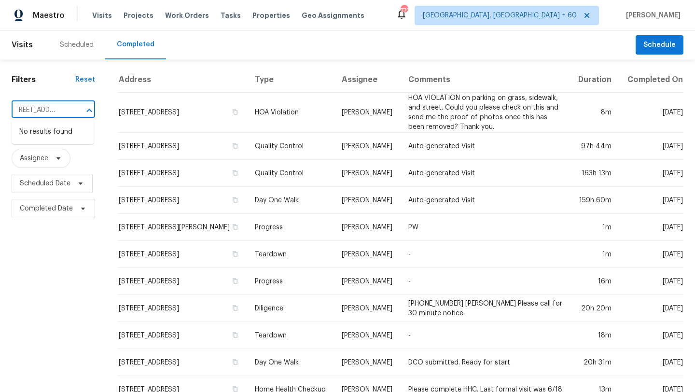
drag, startPoint x: 74, startPoint y: 109, endPoint x: 2, endPoint y: 105, distance: 72.5
type input "4408 Canterbury St, Mount Olive, AL 35117"
click at [16, 140] on li "4408 Canterbury St, Mount Olive, AL 35117" at bounding box center [53, 132] width 82 height 16
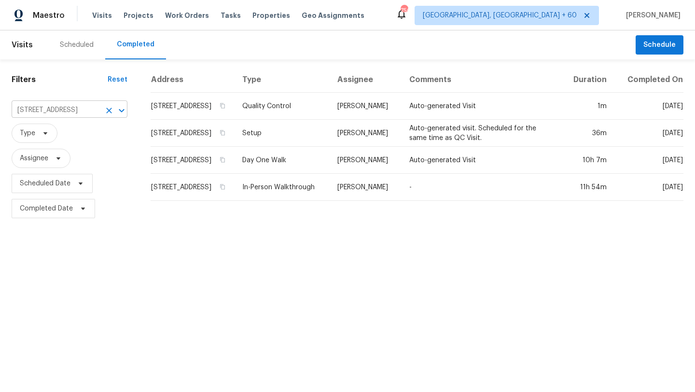
click at [75, 112] on input "4408 Canterbury St, Mount Olive, AL 35117" at bounding box center [56, 110] width 89 height 15
type input "\"
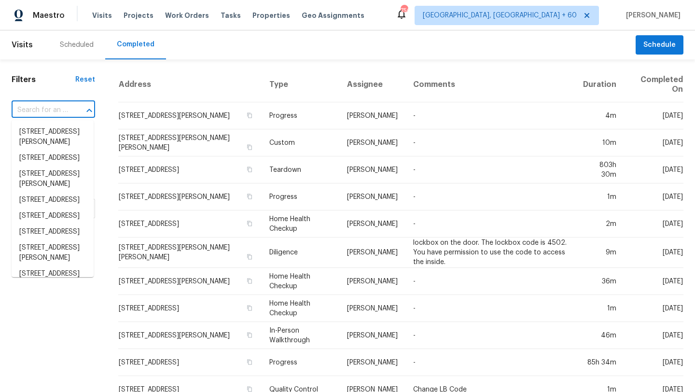
click at [46, 106] on input "text" at bounding box center [40, 110] width 56 height 15
paste input "29S87CSNHCF6R"
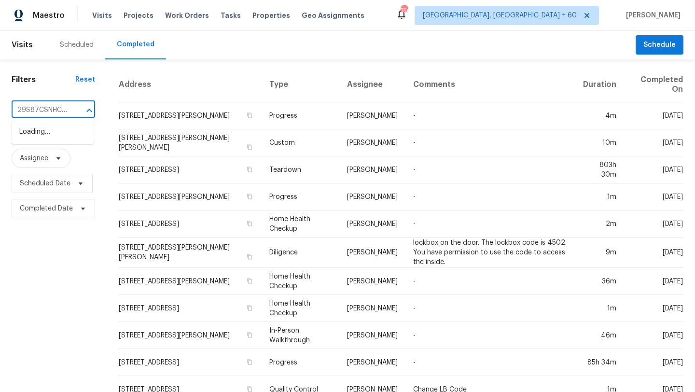
scroll to position [0, 6]
drag, startPoint x: 71, startPoint y: 112, endPoint x: 0, endPoint y: 91, distance: 74.2
drag, startPoint x: 70, startPoint y: 109, endPoint x: 0, endPoint y: 109, distance: 70.0
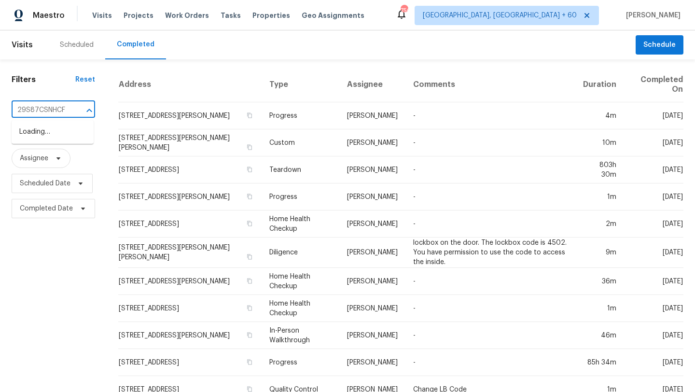
scroll to position [0, 0]
type input "2"
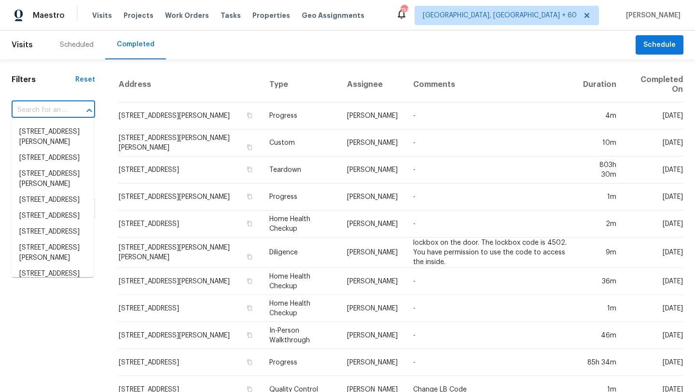
paste input "[STREET_ADDRESS]"
type input "[STREET_ADDRESS]"
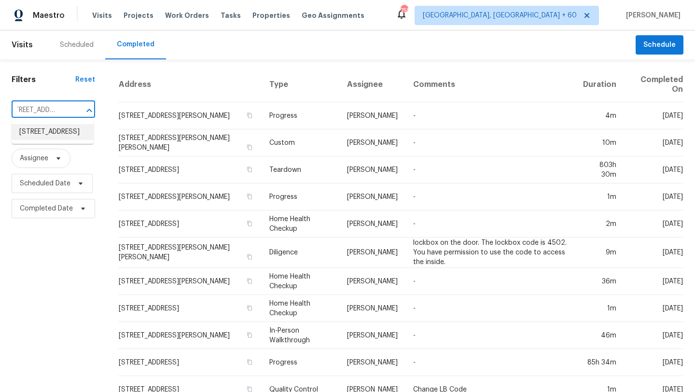
click at [48, 140] on li "[STREET_ADDRESS]" at bounding box center [53, 132] width 82 height 16
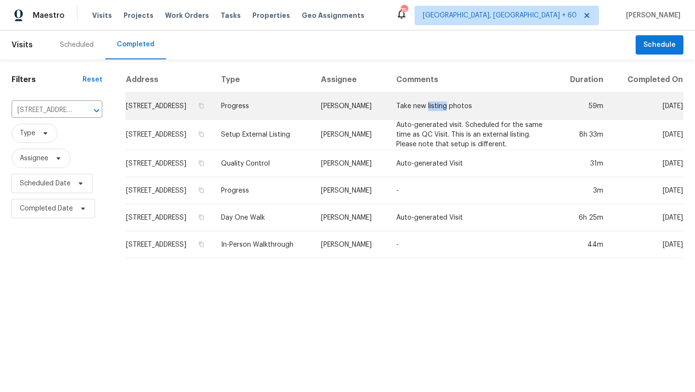
click at [430, 118] on td "Take new listing photos" at bounding box center [472, 106] width 167 height 27
click at [430, 118] on html "Maestro Visits Projects Work Orders Tasks Properties Geo Assignments 754 Albuqu…" at bounding box center [347, 133] width 695 height 266
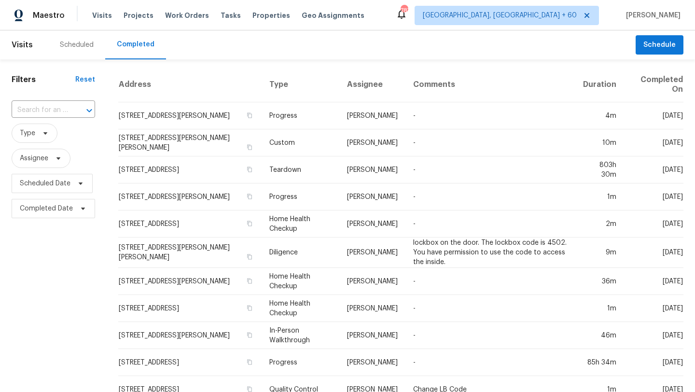
click at [57, 101] on div "​" at bounding box center [54, 110] width 84 height 21
type input "2817 Winterberry Dr Columbia, TN 38401"
click at [57, 133] on li "2817 Winterberry Dr, Columbia, TN 38401" at bounding box center [53, 132] width 82 height 16
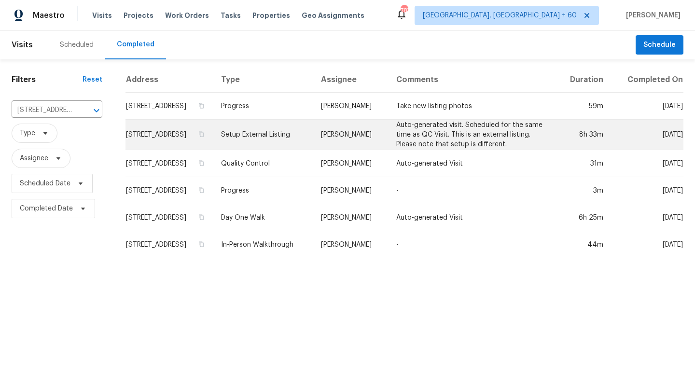
click at [269, 139] on td "Setup External Listing" at bounding box center [263, 135] width 100 height 30
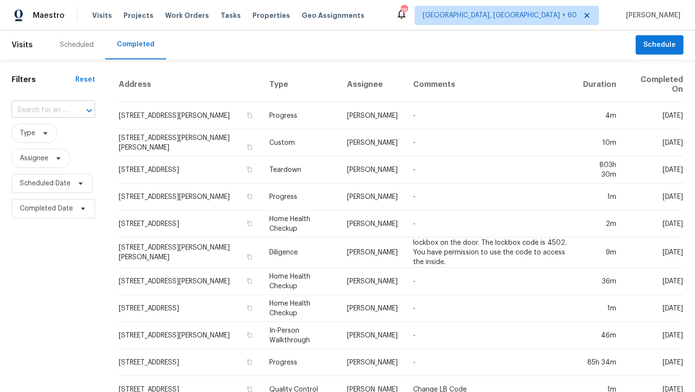
click at [36, 107] on input "text" at bounding box center [40, 110] width 56 height 15
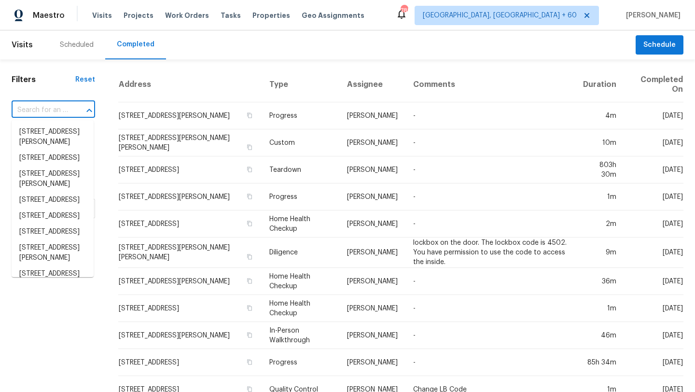
paste input "[STREET_ADDRESS]"
type input "[STREET_ADDRESS]"
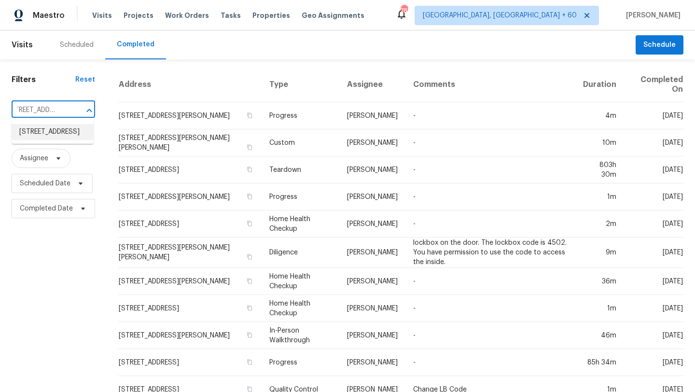
click at [46, 136] on li "[STREET_ADDRESS]" at bounding box center [53, 132] width 82 height 16
